Goal: Task Accomplishment & Management: Complete application form

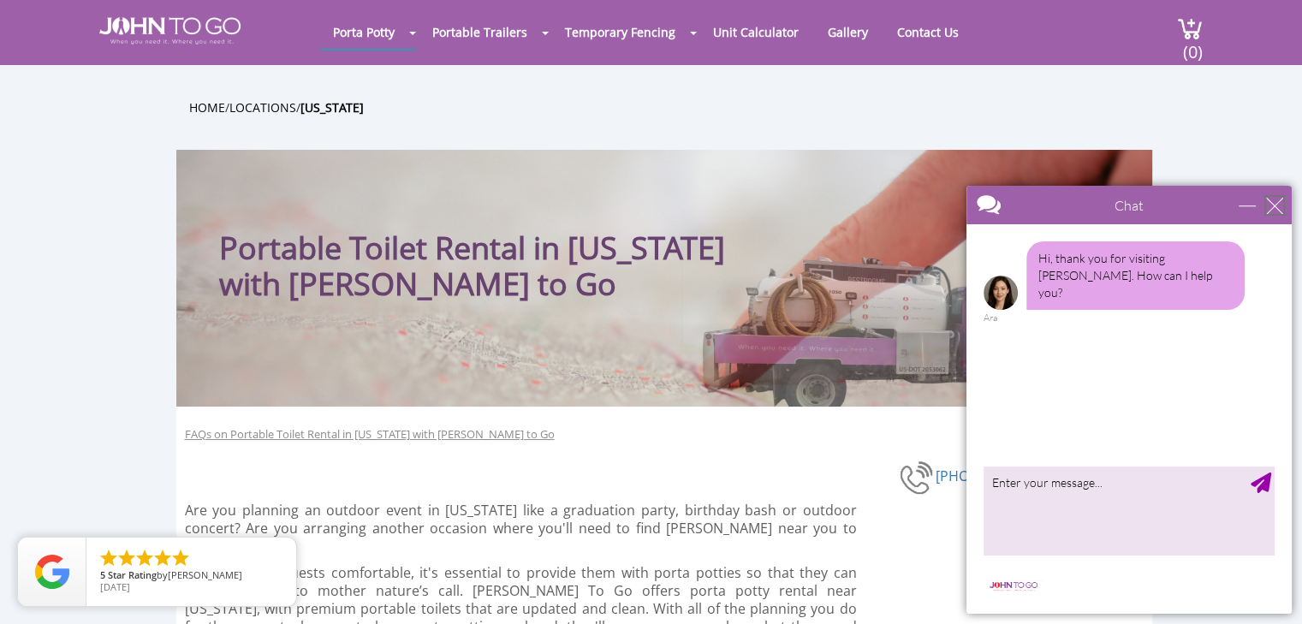
click at [1270, 201] on div "close" at bounding box center [1274, 205] width 17 height 17
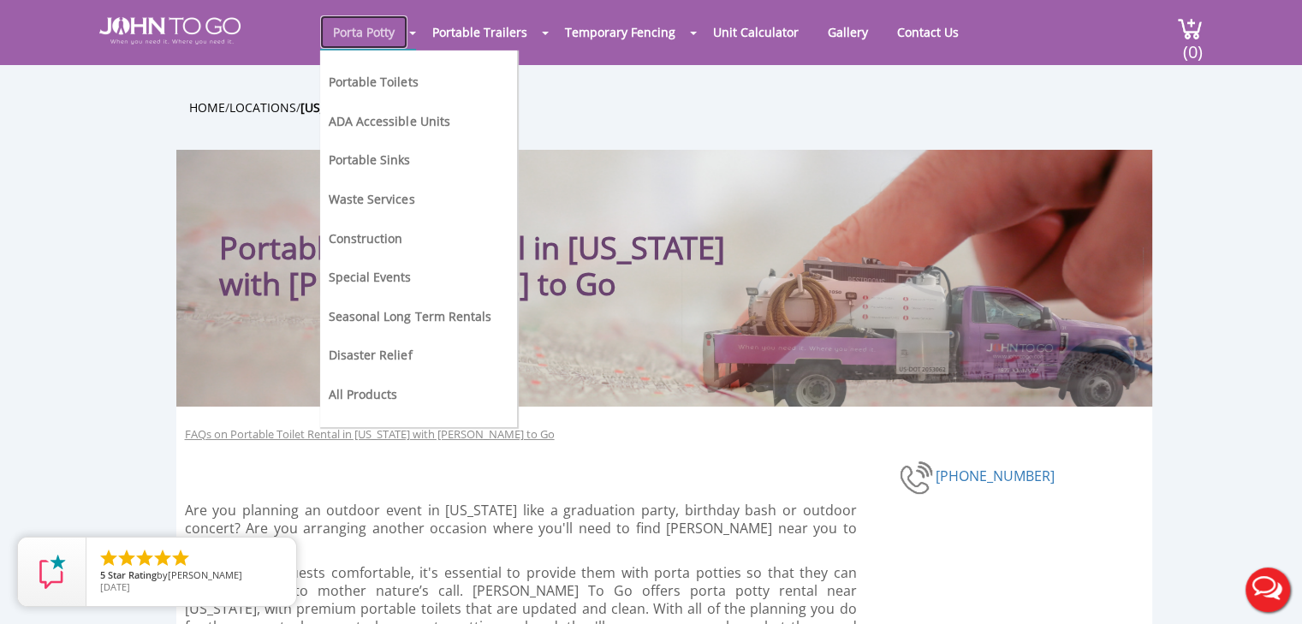
click at [402, 39] on link "Porta Potty" at bounding box center [363, 31] width 87 height 33
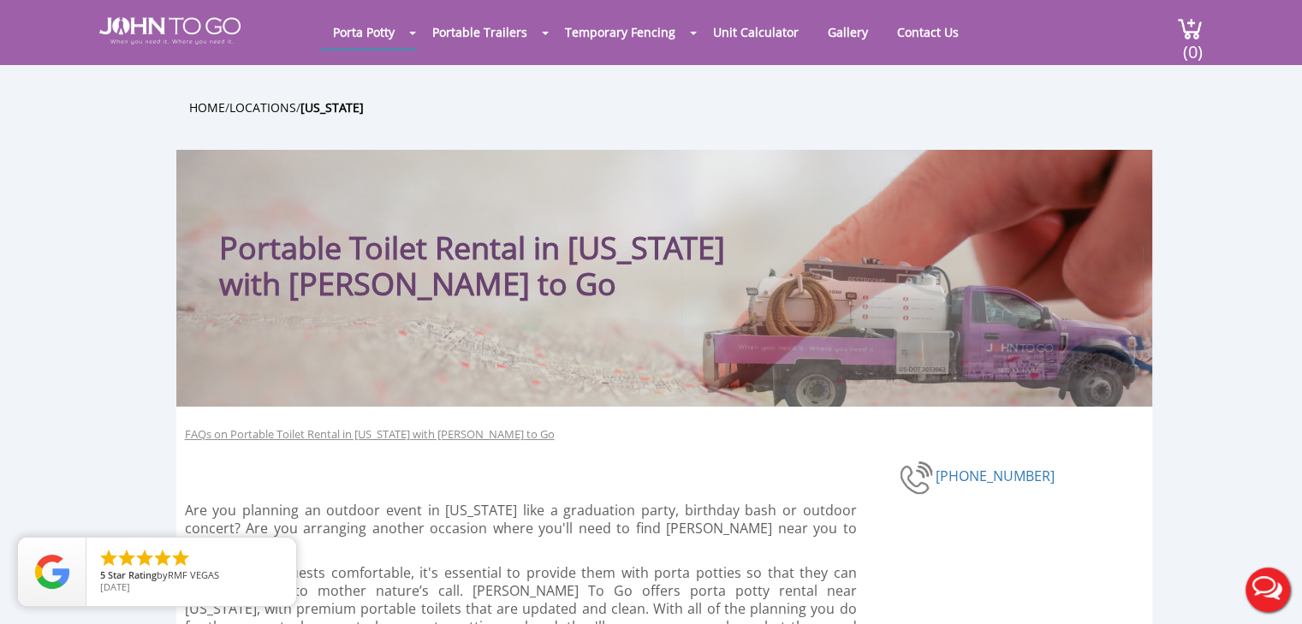
click at [406, 34] on div at bounding box center [651, 312] width 1302 height 624
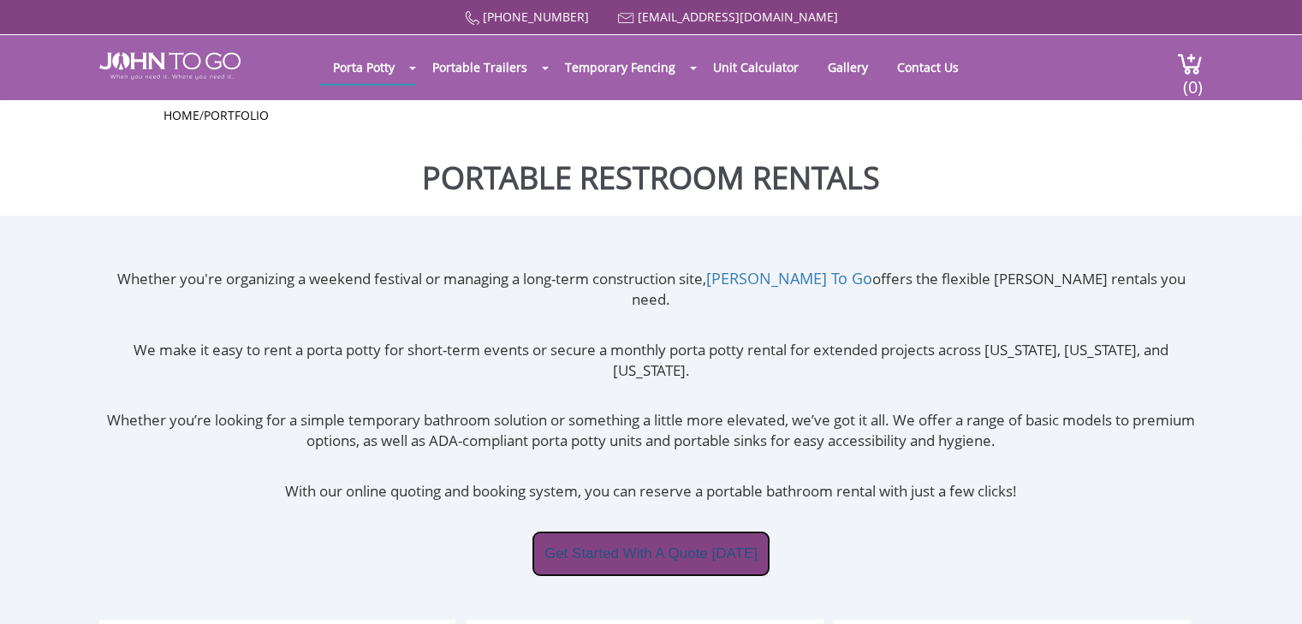
click at [652, 531] on link "Get Started With A Quote Today" at bounding box center [650, 554] width 239 height 46
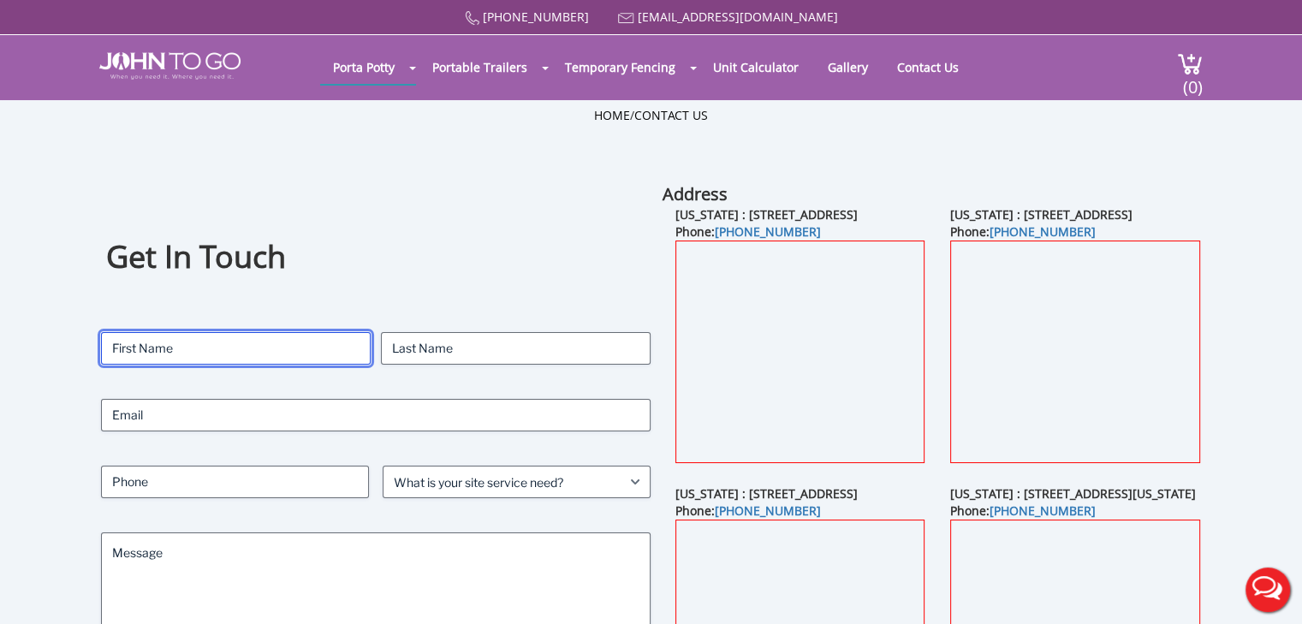
click at [253, 351] on input "First" at bounding box center [236, 348] width 270 height 33
type input "[PERSON_NAME]"
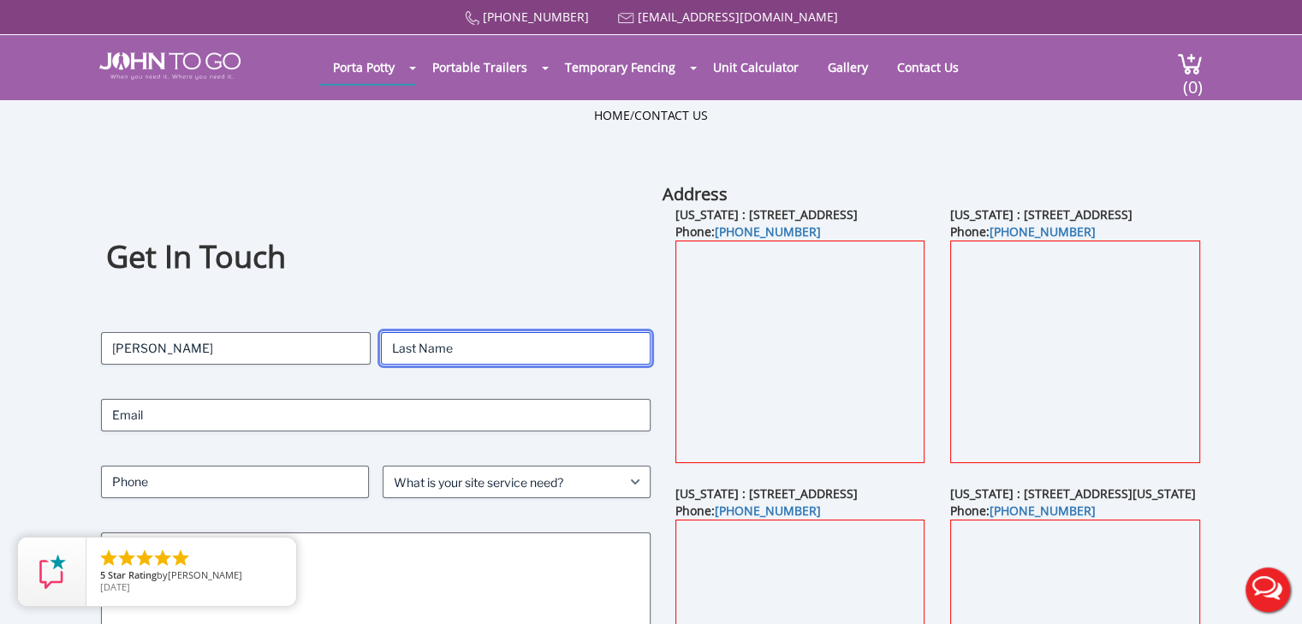
type input "[PERSON_NAME]"
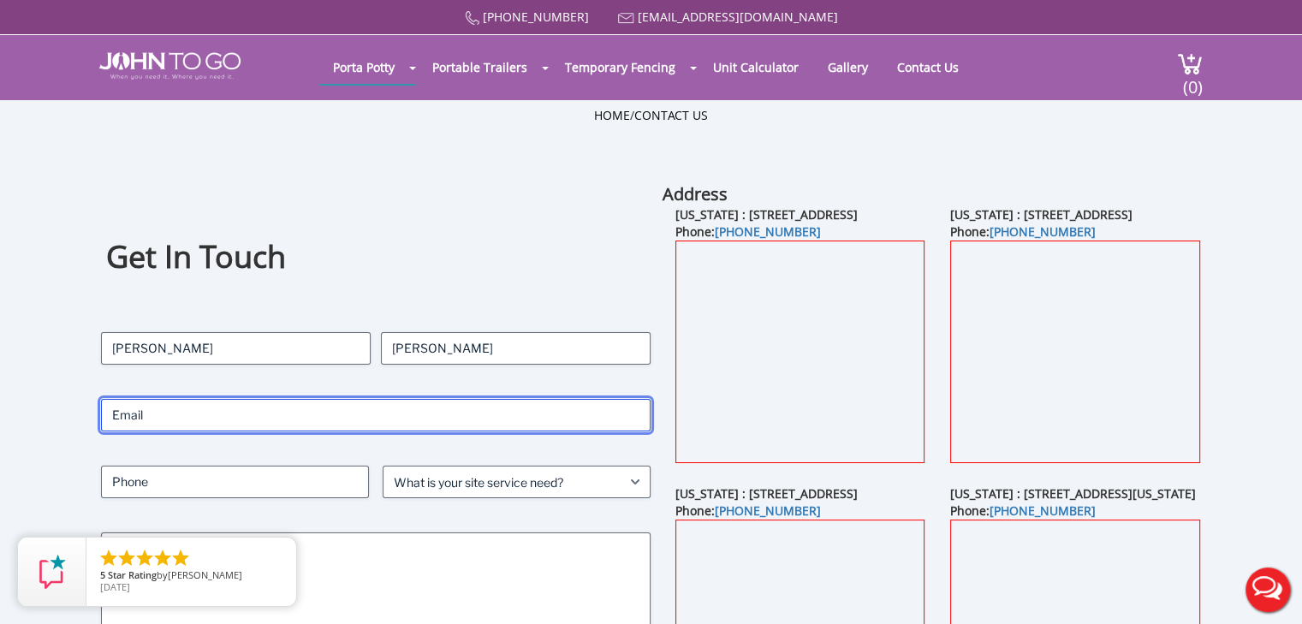
type input "[EMAIL_ADDRESS][DOMAIN_NAME]"
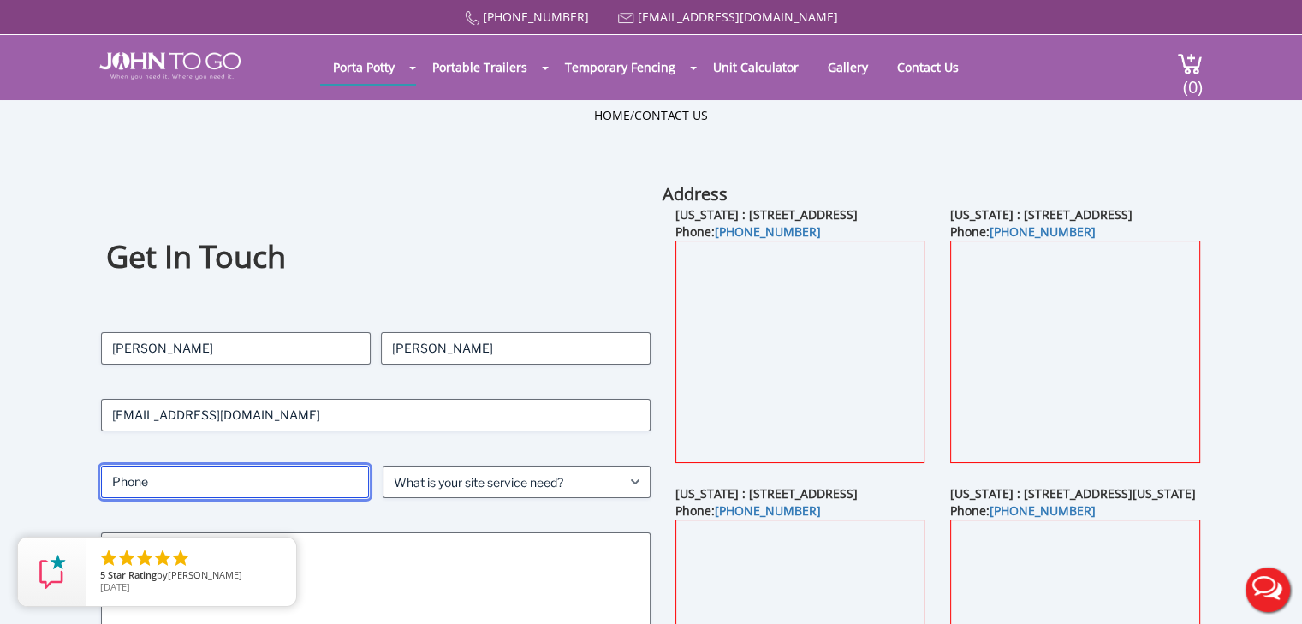
type input "7329396262"
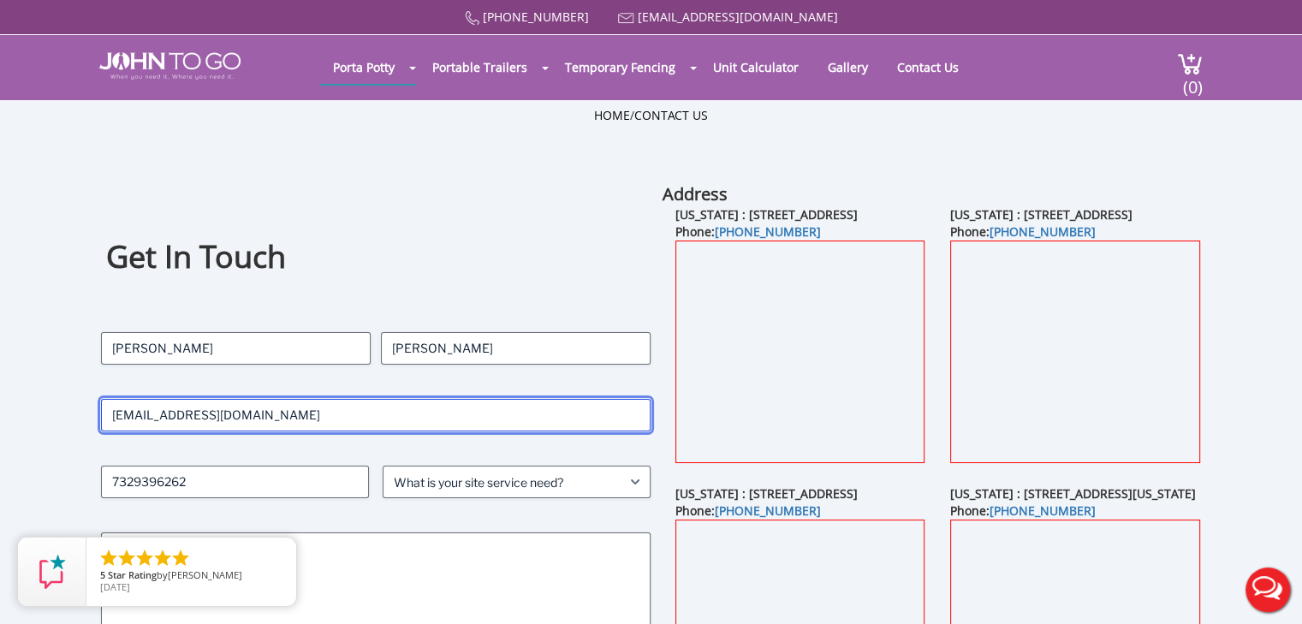
click at [261, 416] on input "karotkakegrl@gmail.com" at bounding box center [376, 415] width 550 height 33
type input "onyxcyclesnj@gmail.com"
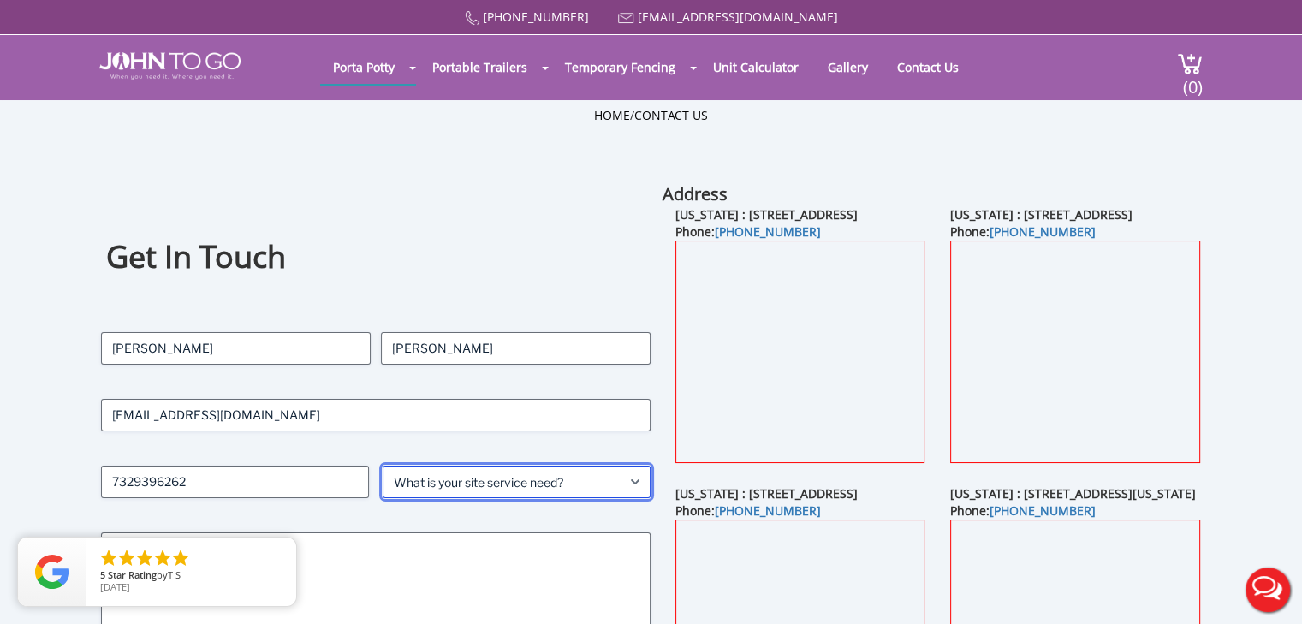
click at [633, 478] on select "What is your site service need? Consumer Construction - Commercial Construction…" at bounding box center [517, 482] width 268 height 33
select select "Event"
click at [383, 466] on select "What is your site service need? Consumer Construction - Commercial Construction…" at bounding box center [517, 482] width 268 height 33
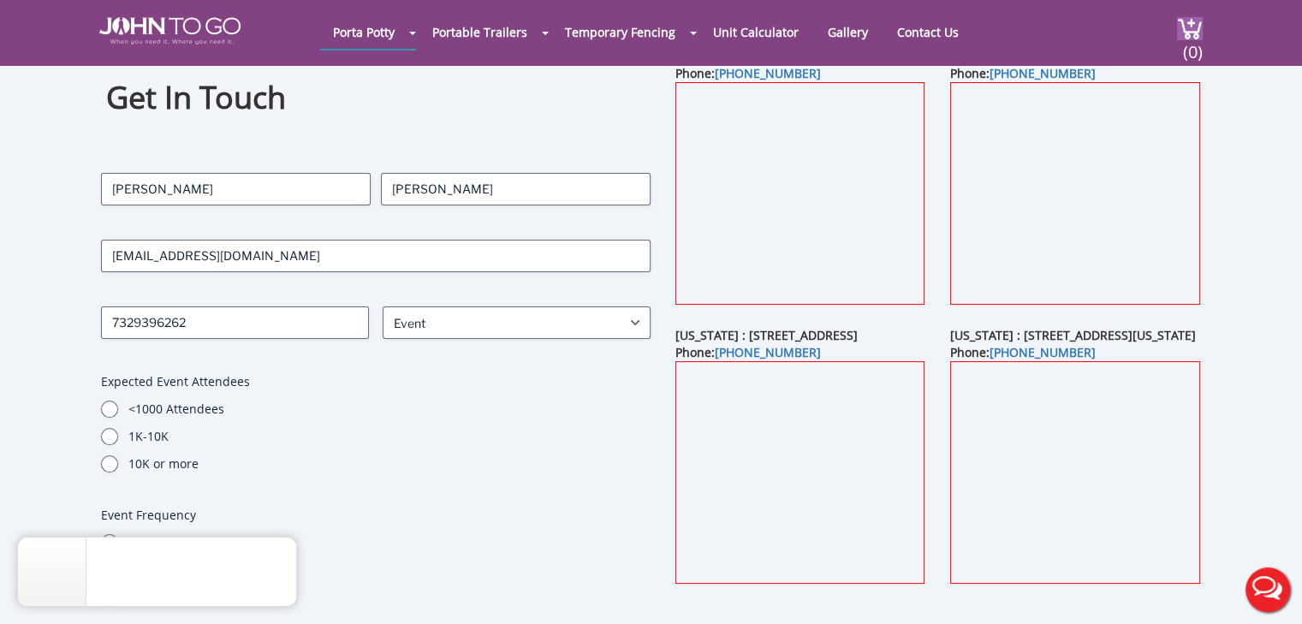
scroll to position [296, 0]
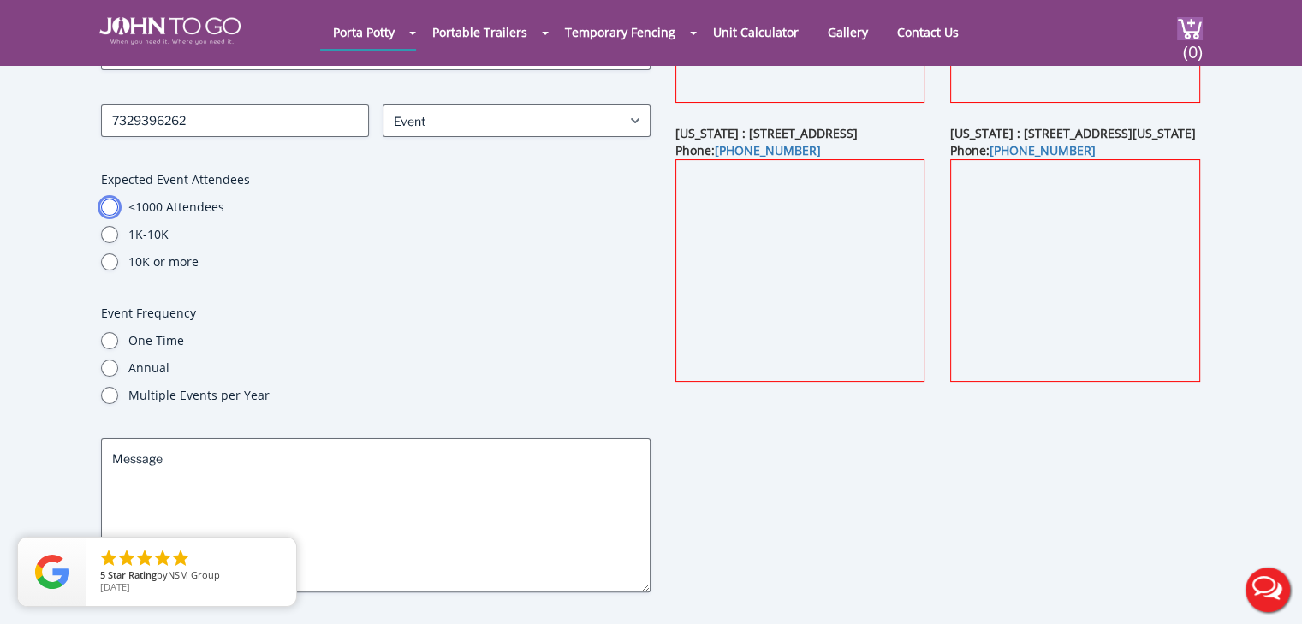
click at [109, 205] on input "<1000 Attendees" at bounding box center [109, 207] width 17 height 17
radio input "true"
click at [110, 339] on input "One Time" at bounding box center [109, 340] width 17 height 17
radio input "true"
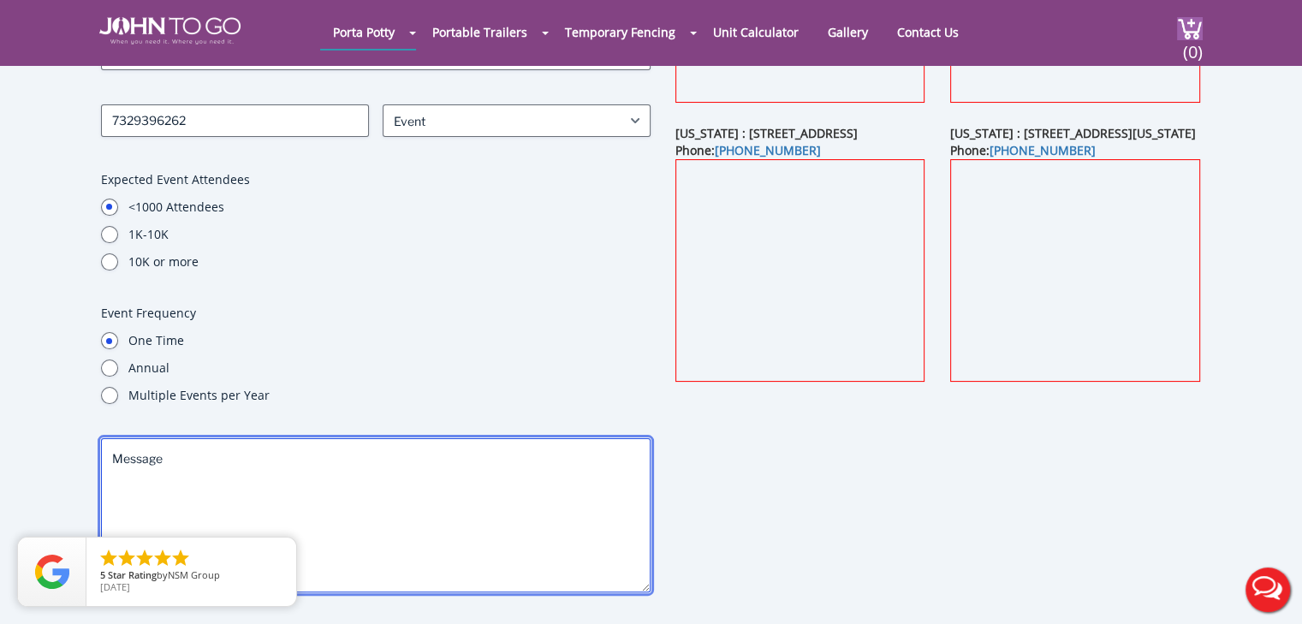
click at [258, 462] on textarea "Message" at bounding box center [376, 515] width 550 height 154
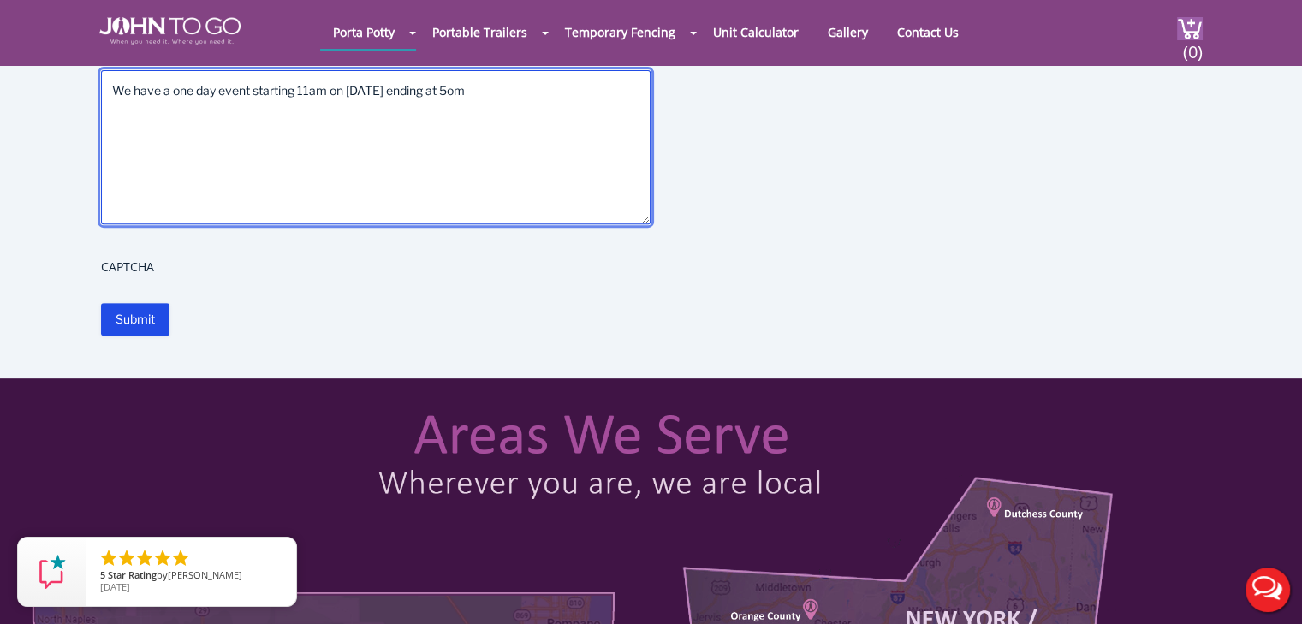
scroll to position [664, 0]
type textarea "We have a one day event starting 11am on october 4th ending at 5pm"
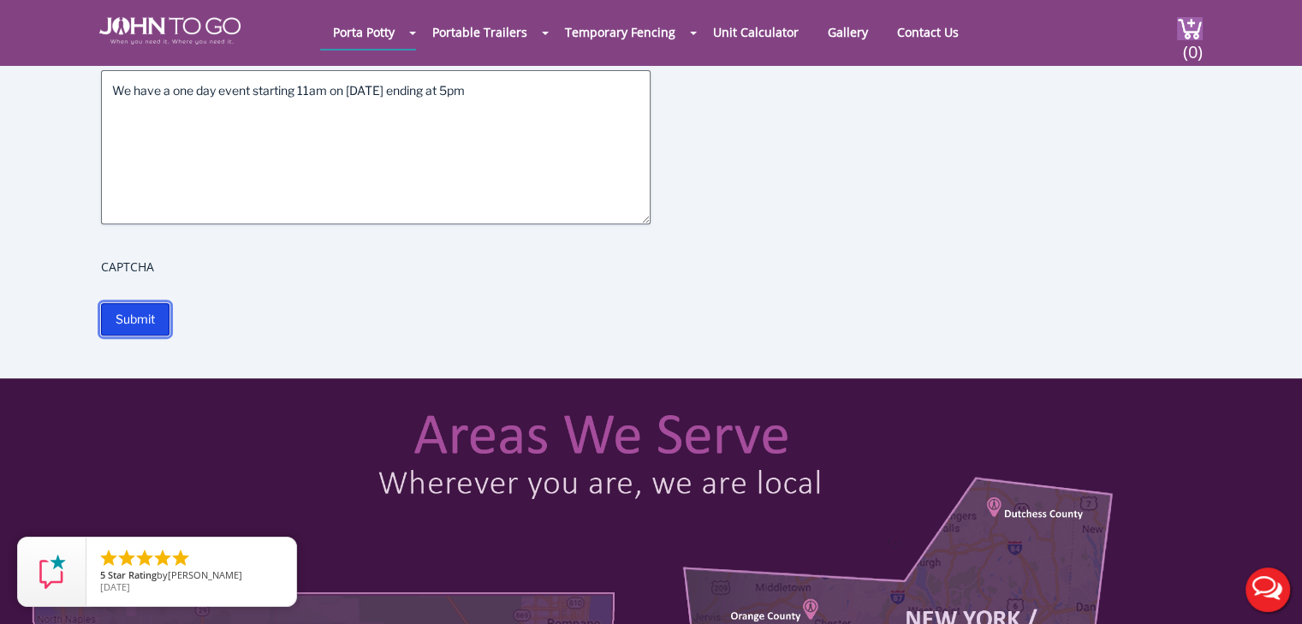
click at [142, 313] on input "Submit" at bounding box center [135, 319] width 68 height 33
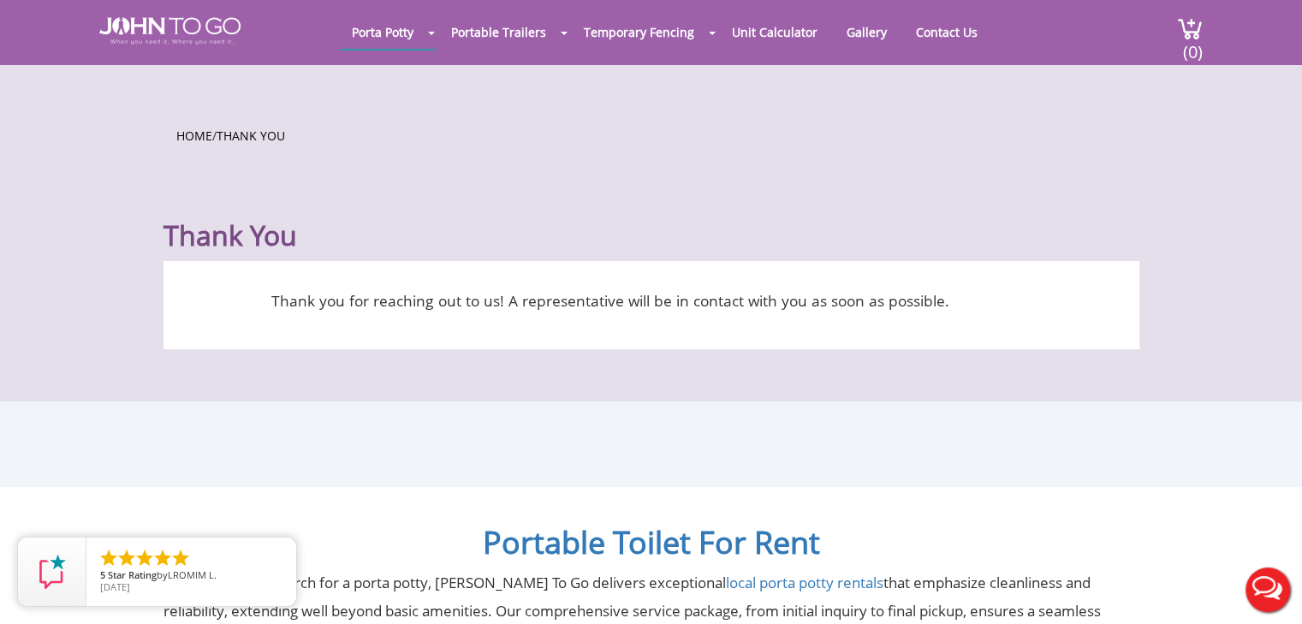
click at [1114, 194] on h1 "Thank You" at bounding box center [651, 214] width 976 height 75
click at [1019, 156] on div "Home / Thank You" at bounding box center [651, 138] width 976 height 44
click at [1055, 180] on h1 "Thank You" at bounding box center [651, 214] width 976 height 75
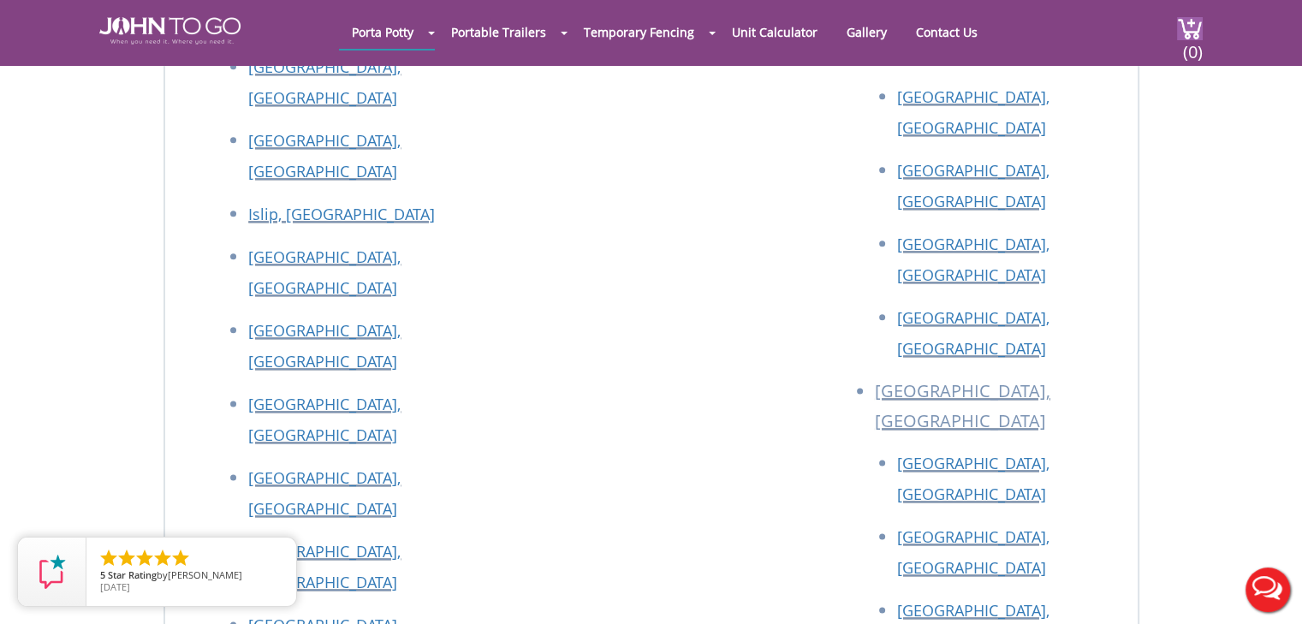
scroll to position [2079, 0]
